Goal: Find specific page/section: Find specific page/section

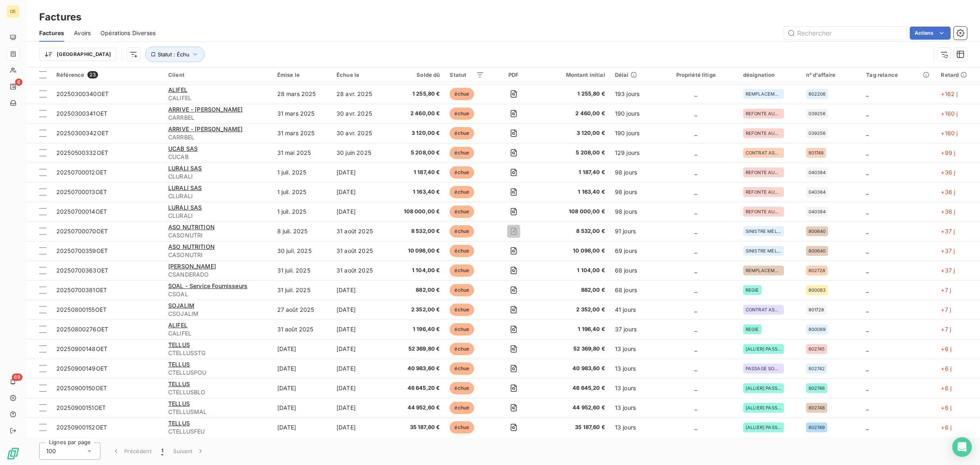
scroll to position [96, 0]
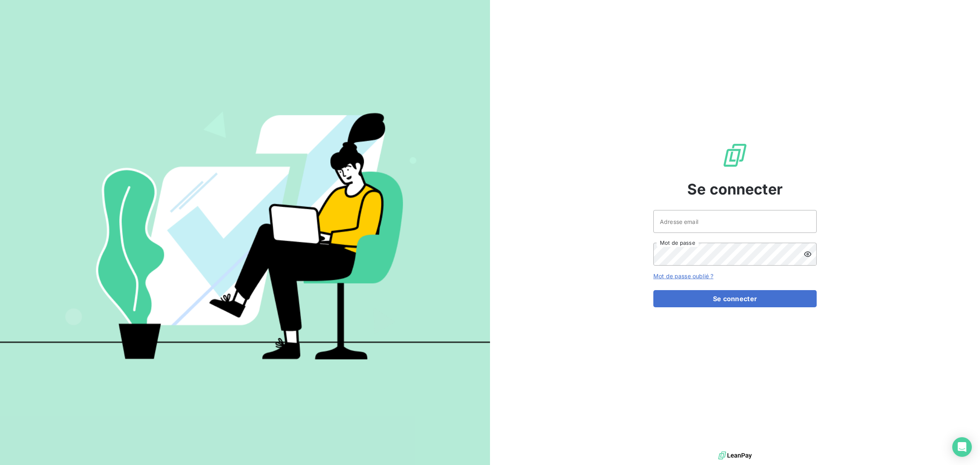
type input "[EMAIL_ADDRESS][DOMAIN_NAME]"
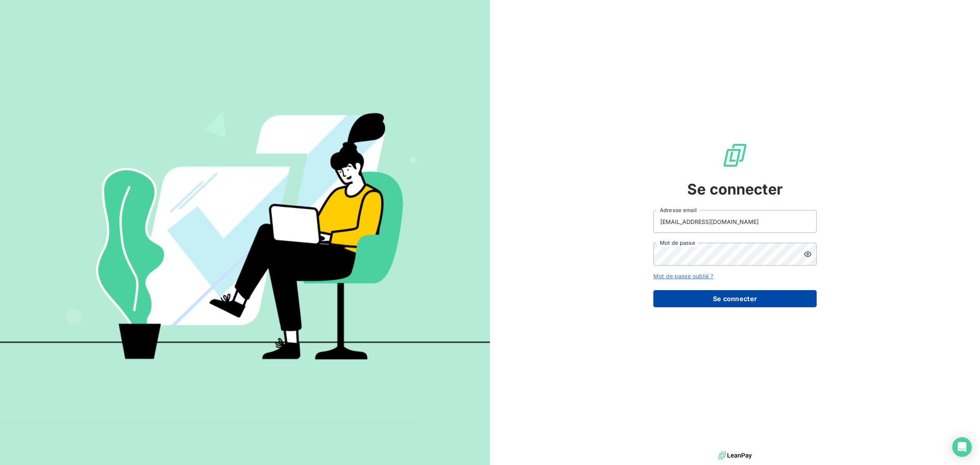
click at [742, 301] on button "Se connecter" at bounding box center [734, 298] width 163 height 17
click at [742, 297] on button "Se connecter" at bounding box center [734, 298] width 163 height 17
click at [729, 299] on button "Se connecter" at bounding box center [734, 298] width 163 height 17
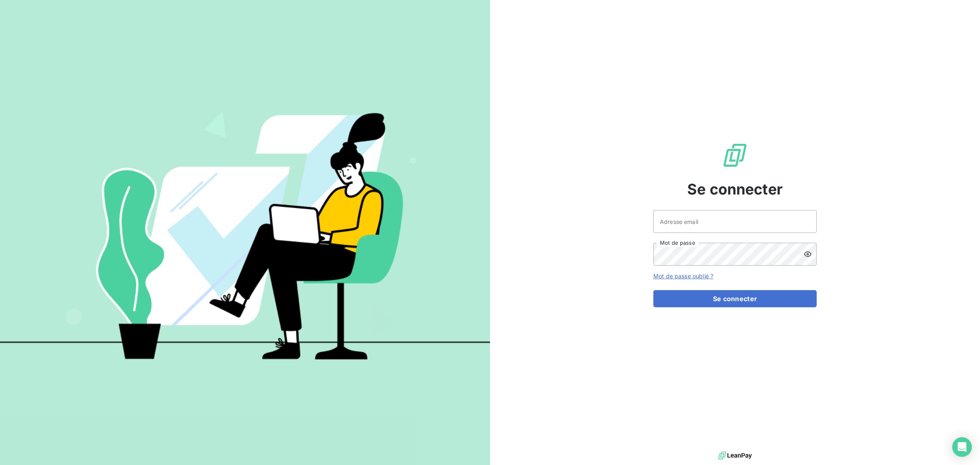
click at [713, 309] on div "Se connecter Adresse email Mot de passe Mot de passe oublié ? Se connecter" at bounding box center [734, 224] width 163 height 449
type input "[EMAIL_ADDRESS][DOMAIN_NAME]"
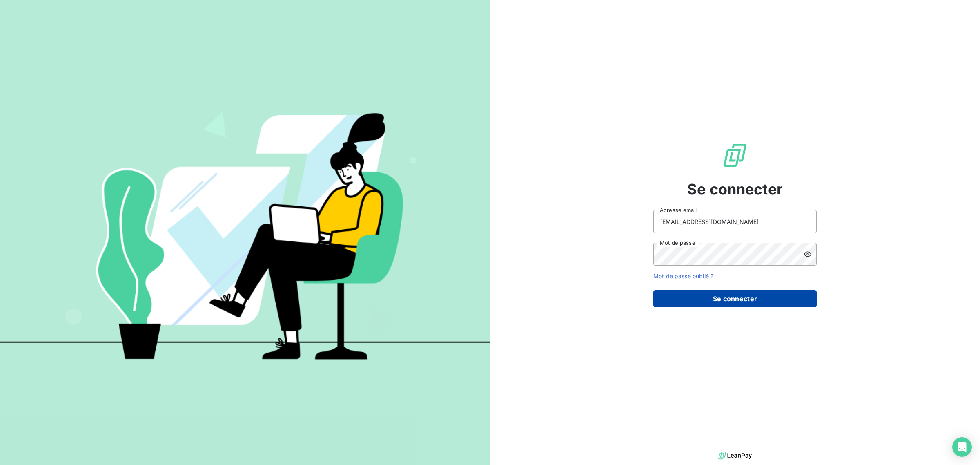
click at [726, 301] on button "Se connecter" at bounding box center [734, 298] width 163 height 17
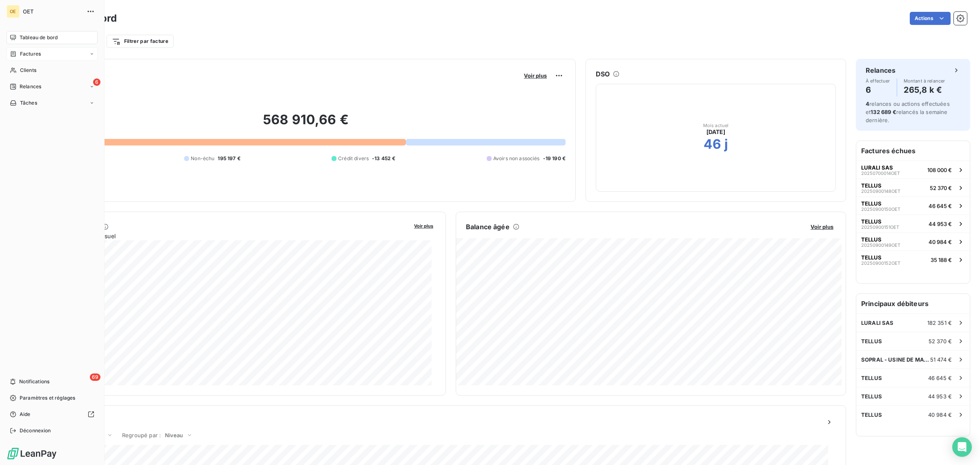
click at [26, 53] on span "Factures" at bounding box center [30, 53] width 21 height 7
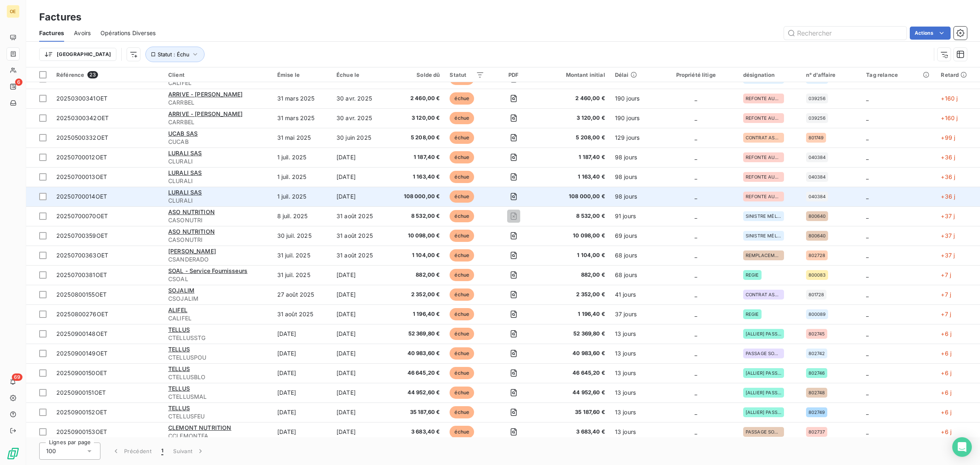
scroll to position [96, 0]
